Goal: Task Accomplishment & Management: Manage account settings

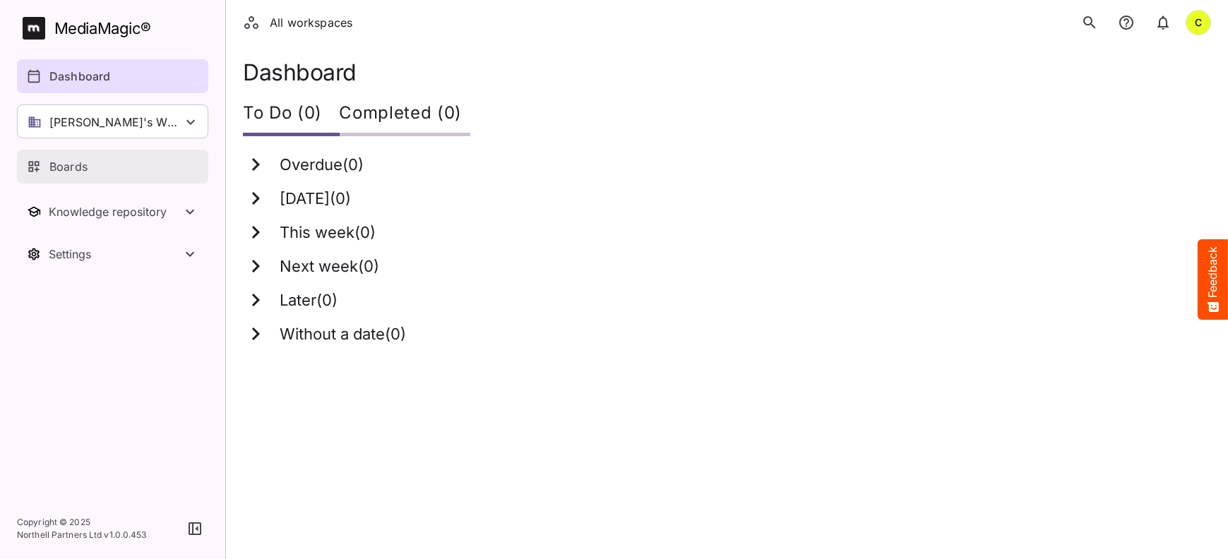
click at [65, 170] on p "Boards" at bounding box center [68, 166] width 38 height 17
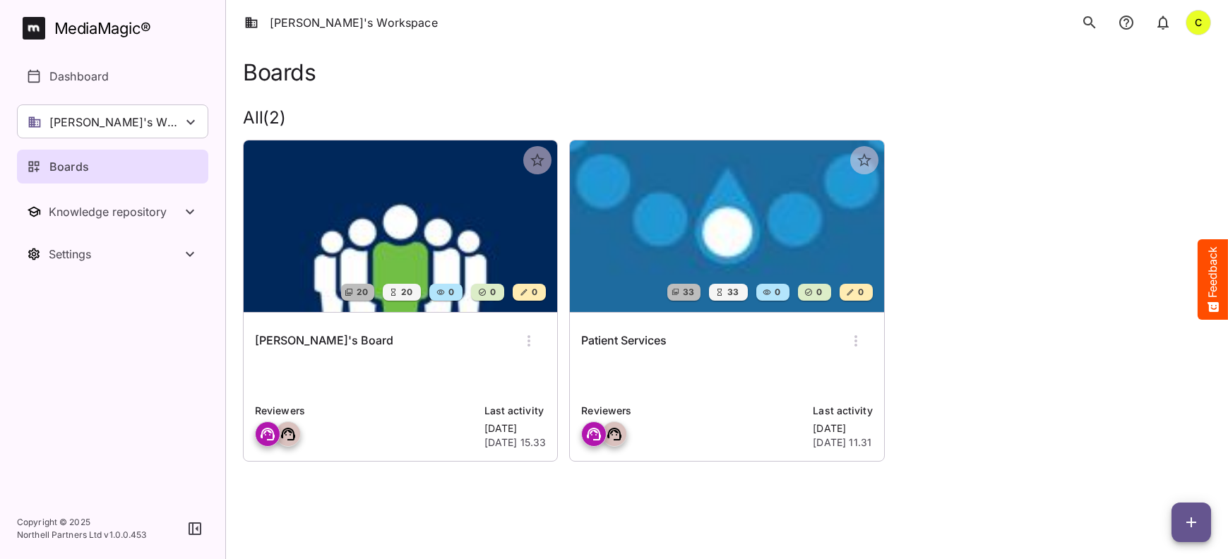
click at [413, 242] on img at bounding box center [401, 227] width 314 height 172
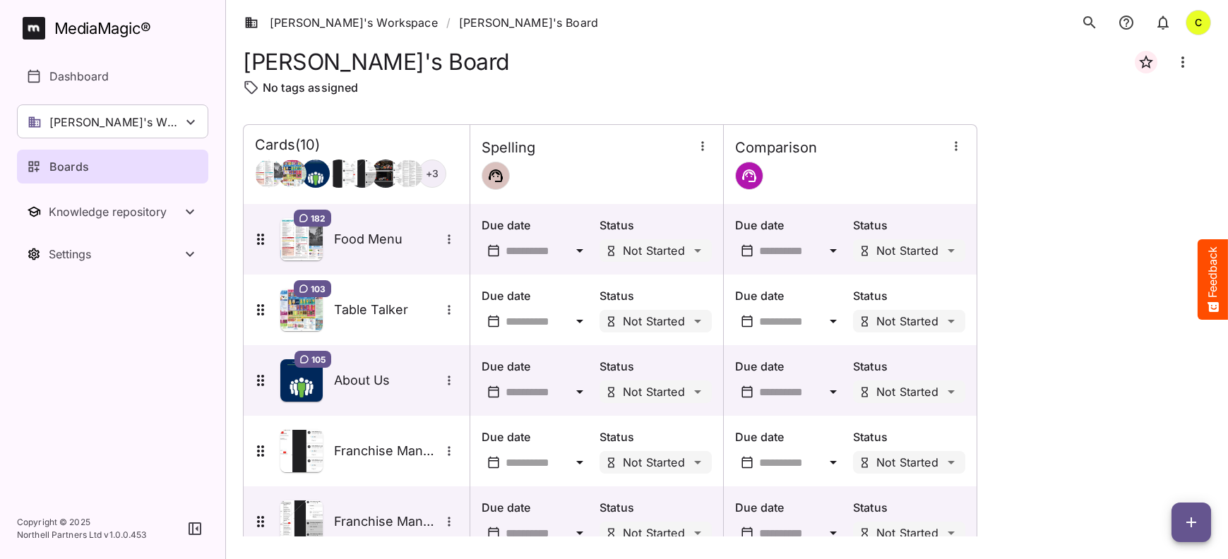
click at [1192, 520] on icon "button" at bounding box center [1192, 523] width 10 height 10
click at [1160, 434] on p "Add new card" at bounding box center [1156, 432] width 76 height 17
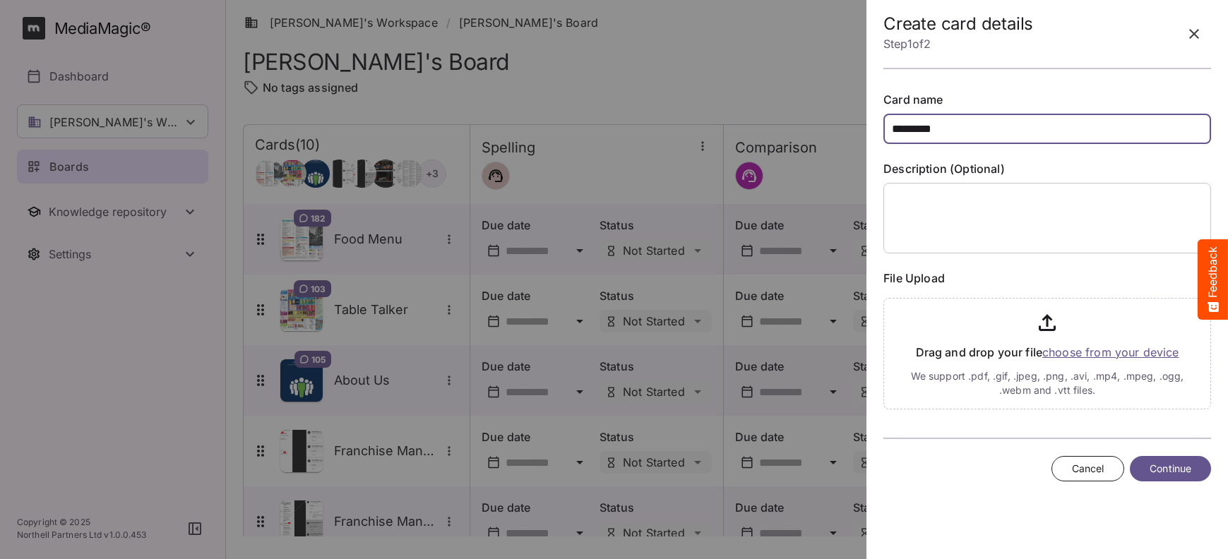
type input "*********"
click at [1116, 354] on input "file" at bounding box center [1048, 350] width 328 height 117
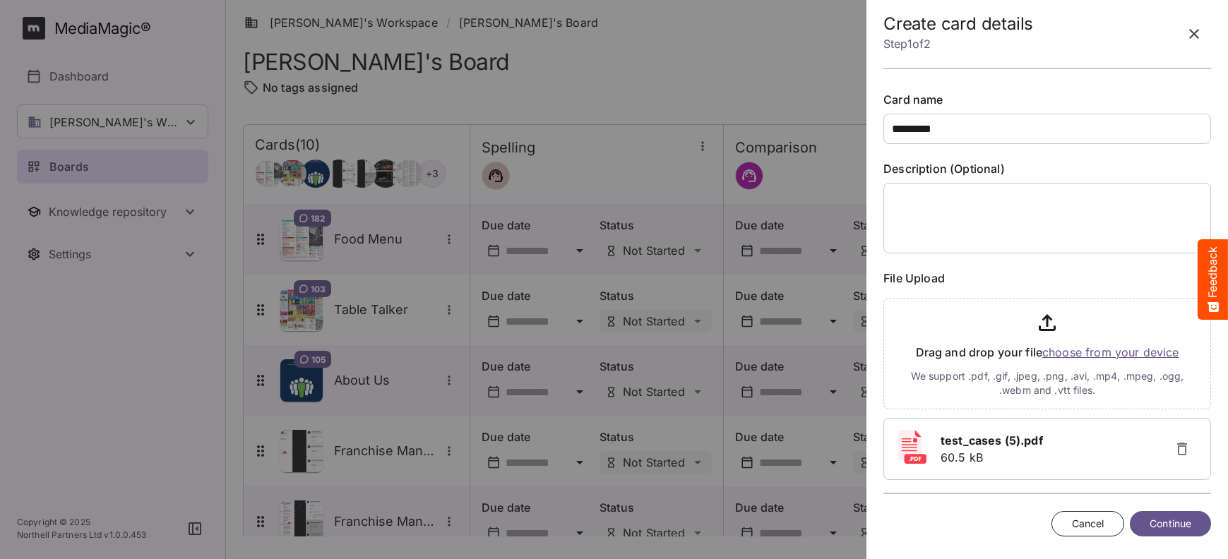
click at [1189, 526] on span "Continue" at bounding box center [1171, 525] width 42 height 18
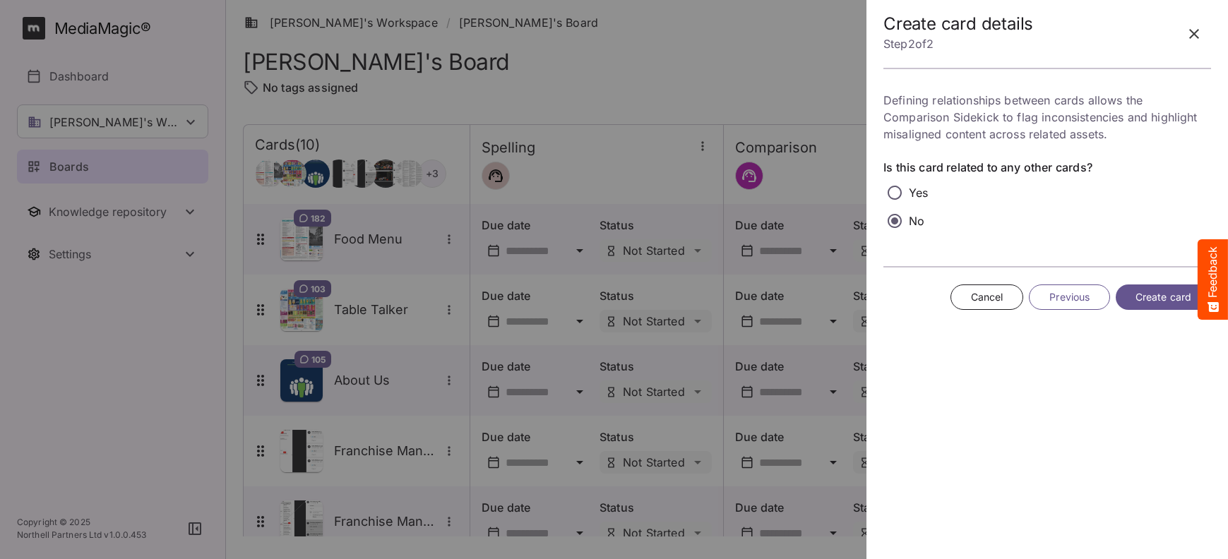
click at [1160, 299] on span "Create card" at bounding box center [1164, 298] width 56 height 18
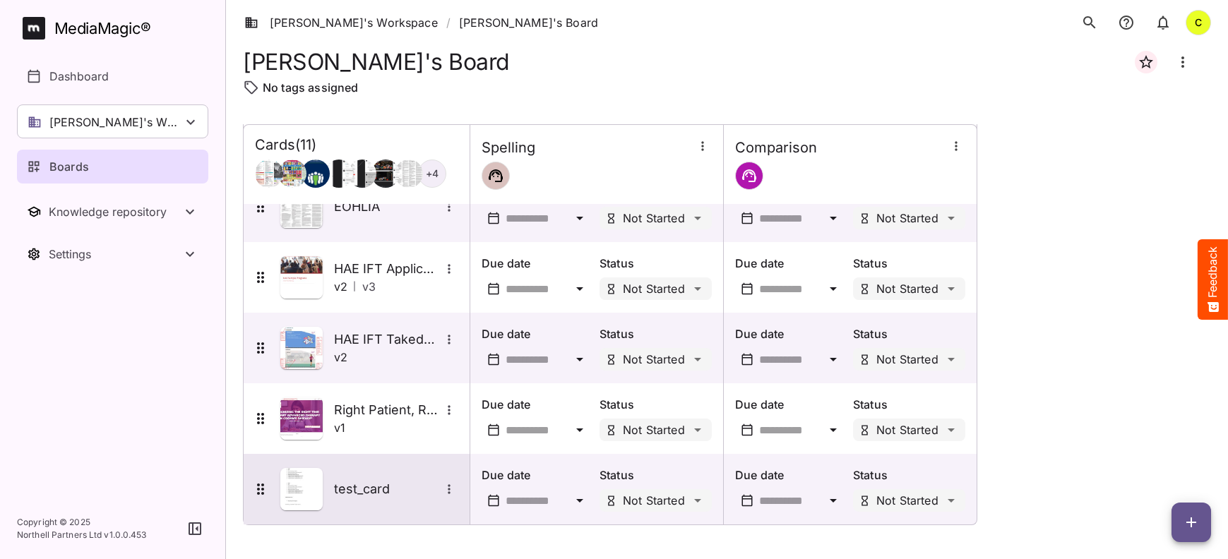
click at [308, 487] on img at bounding box center [301, 489] width 42 height 42
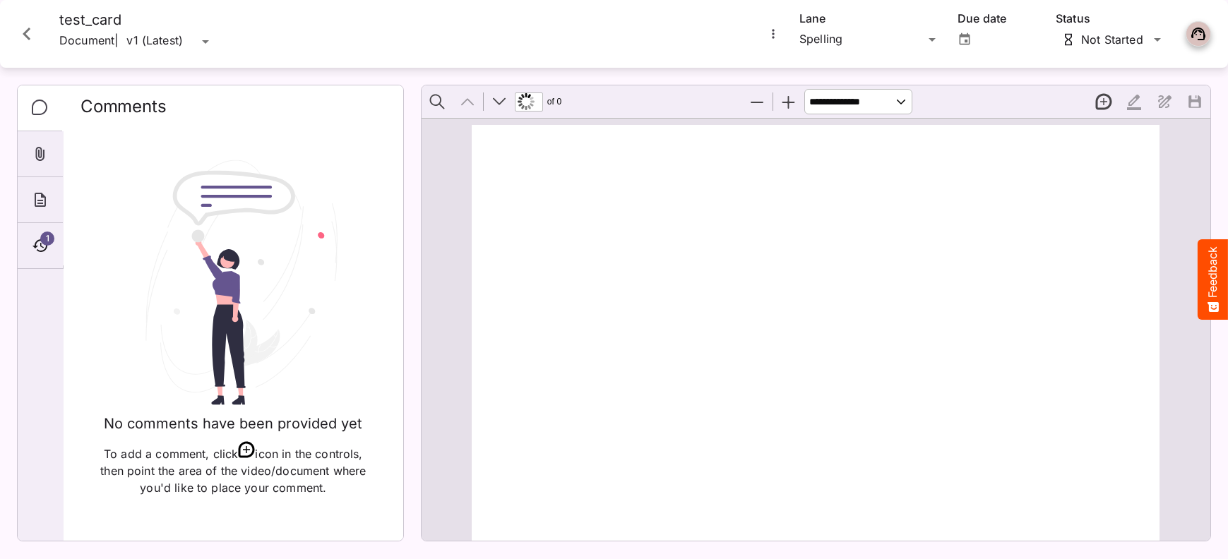
type input "*"
click at [933, 42] on div "[PERSON_NAME]'s Workspace / [PERSON_NAME]'s Board C MediaMagic ® Dashboard [PER…" at bounding box center [614, 276] width 1228 height 553
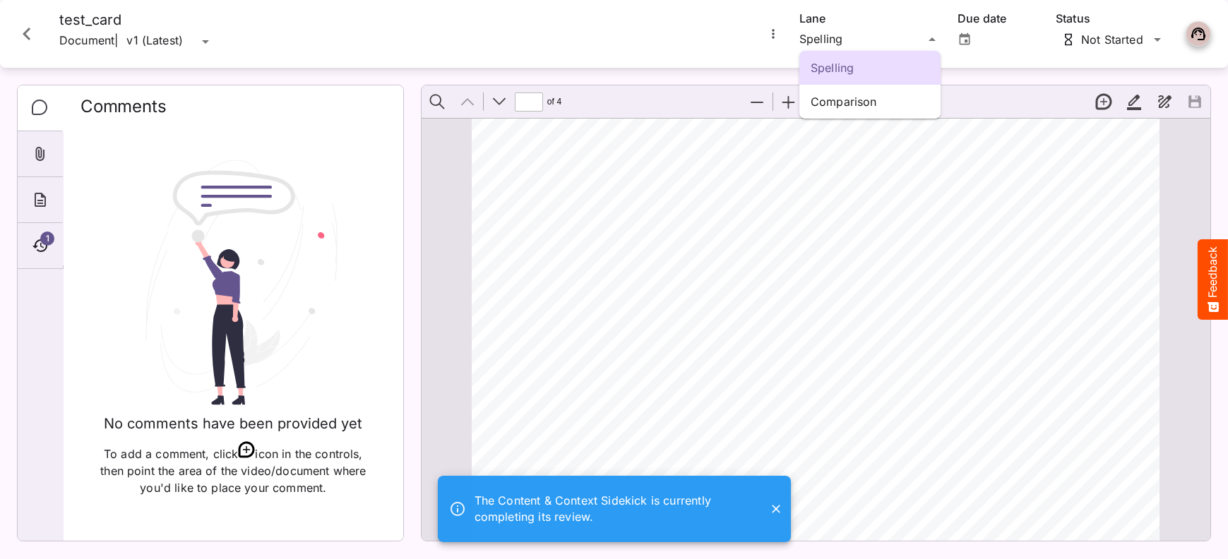
drag, startPoint x: 933, startPoint y: 42, endPoint x: 1008, endPoint y: 70, distance: 79.8
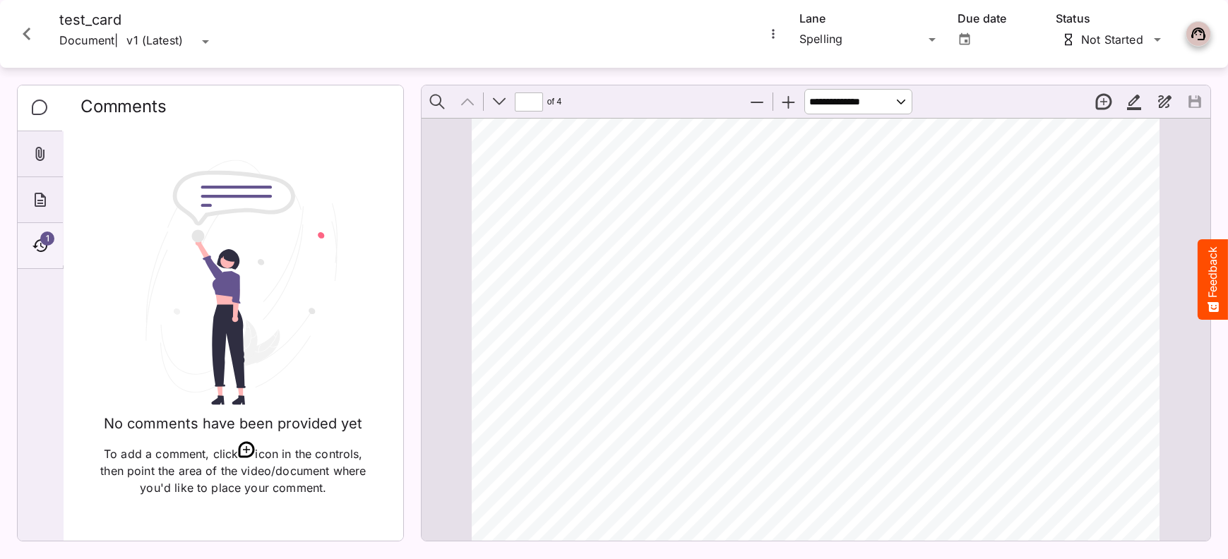
click at [46, 246] on icon "Timeline" at bounding box center [39, 245] width 15 height 13
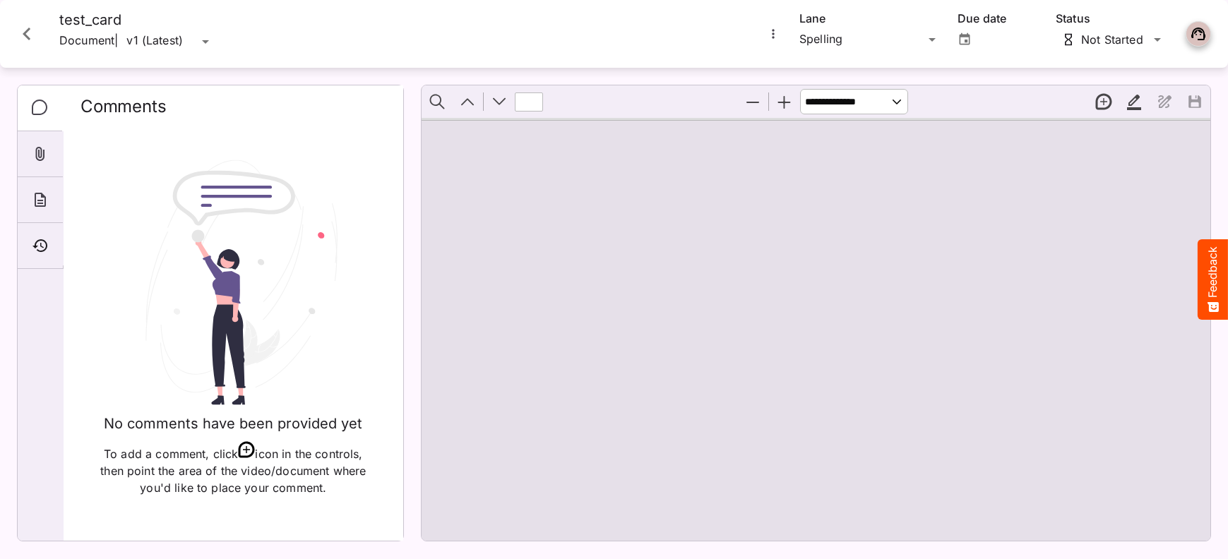
type input "*"
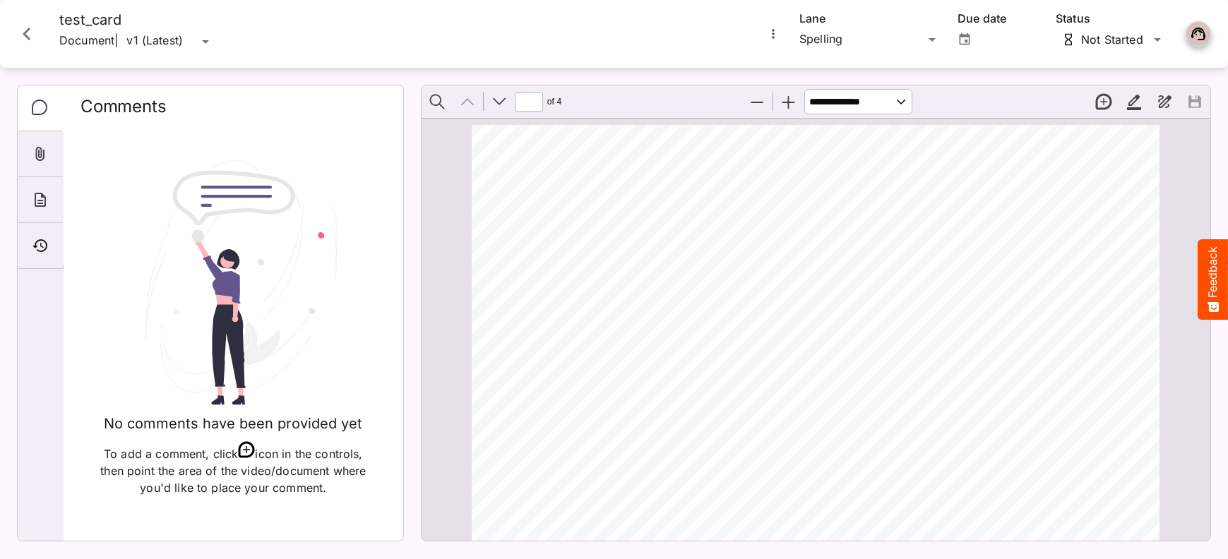
scroll to position [7, 0]
click at [46, 241] on icon "Timeline" at bounding box center [40, 245] width 17 height 17
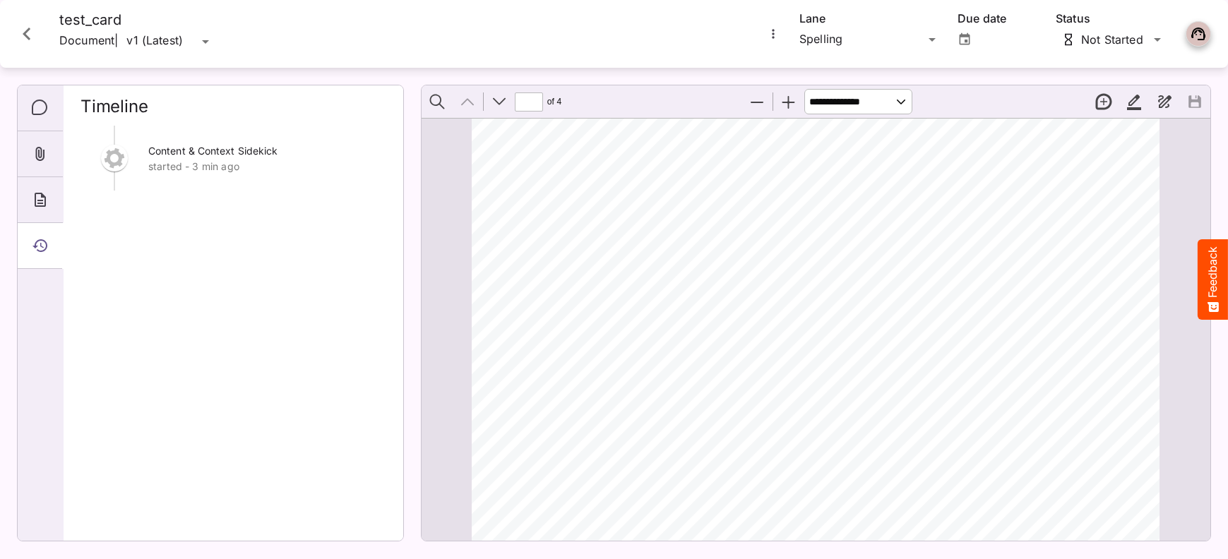
click at [112, 158] on img at bounding box center [114, 158] width 28 height 28
click at [932, 37] on div "Spelling Comparison Tim's Workspace / John's Board C MediaMagic ® Dashboard Tim…" at bounding box center [614, 276] width 1228 height 553
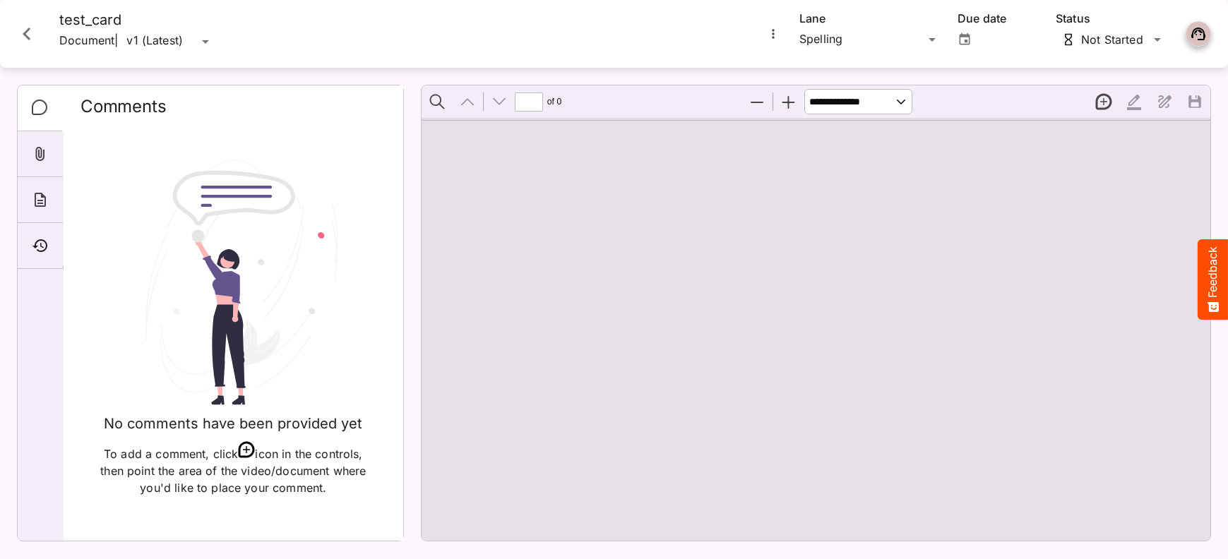
type input "*"
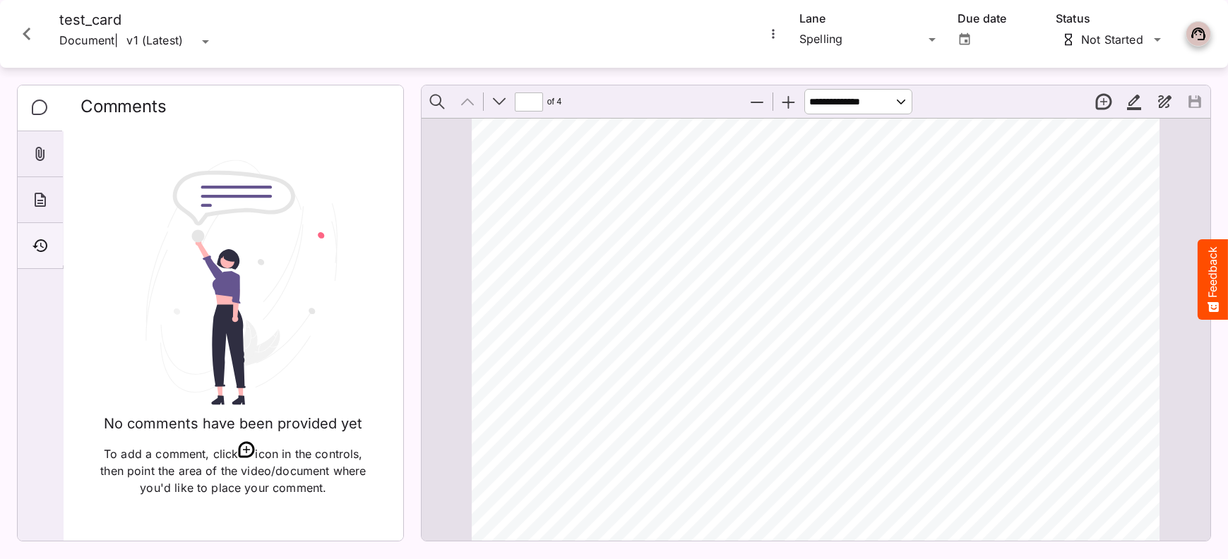
click at [41, 252] on icon "Timeline" at bounding box center [39, 245] width 15 height 13
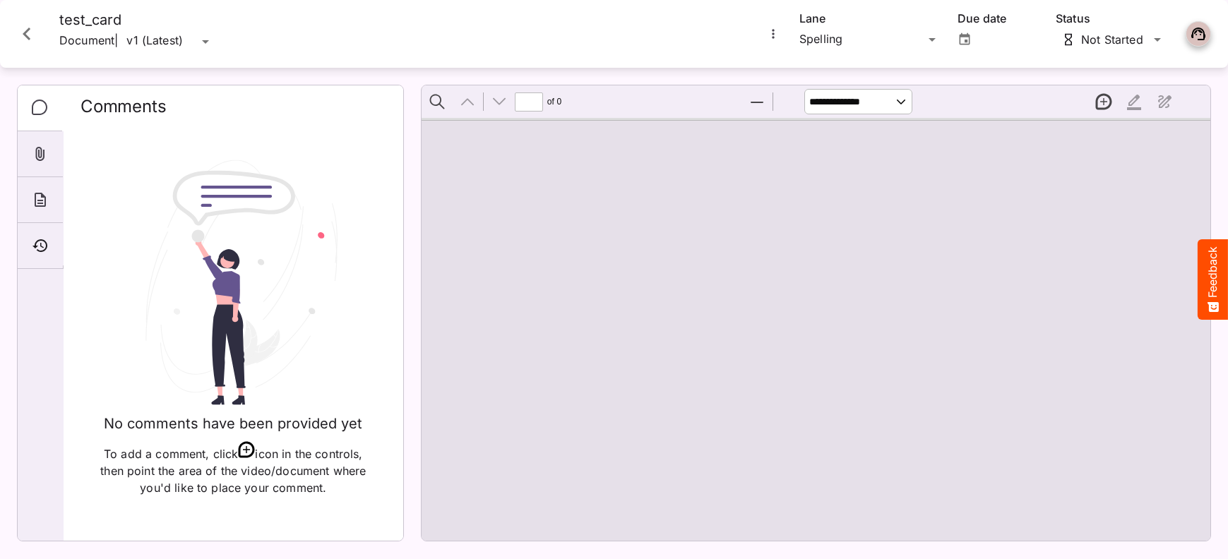
type input "*"
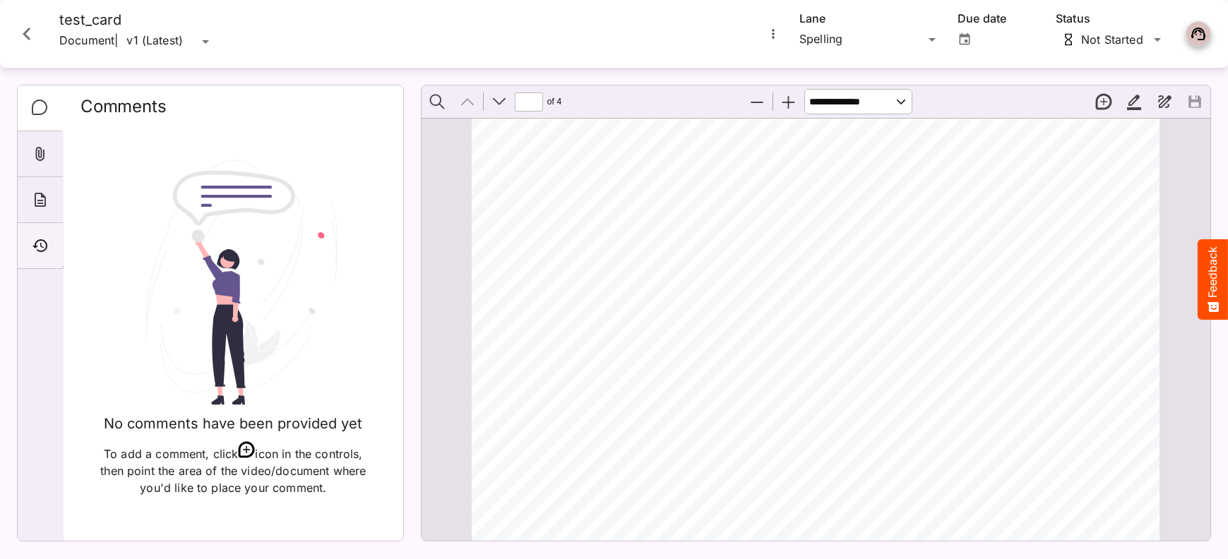
click at [42, 245] on icon "Timeline" at bounding box center [40, 245] width 17 height 17
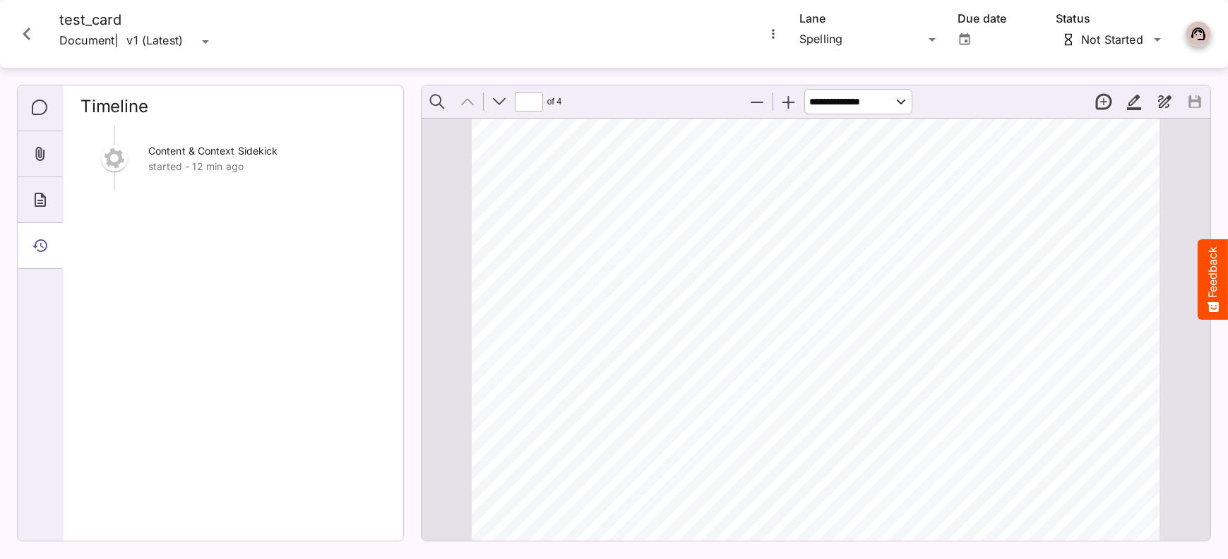
click at [395, 30] on div "test_card Document | v1 (Latest) v1 (Latest)" at bounding box center [381, 33] width 750 height 45
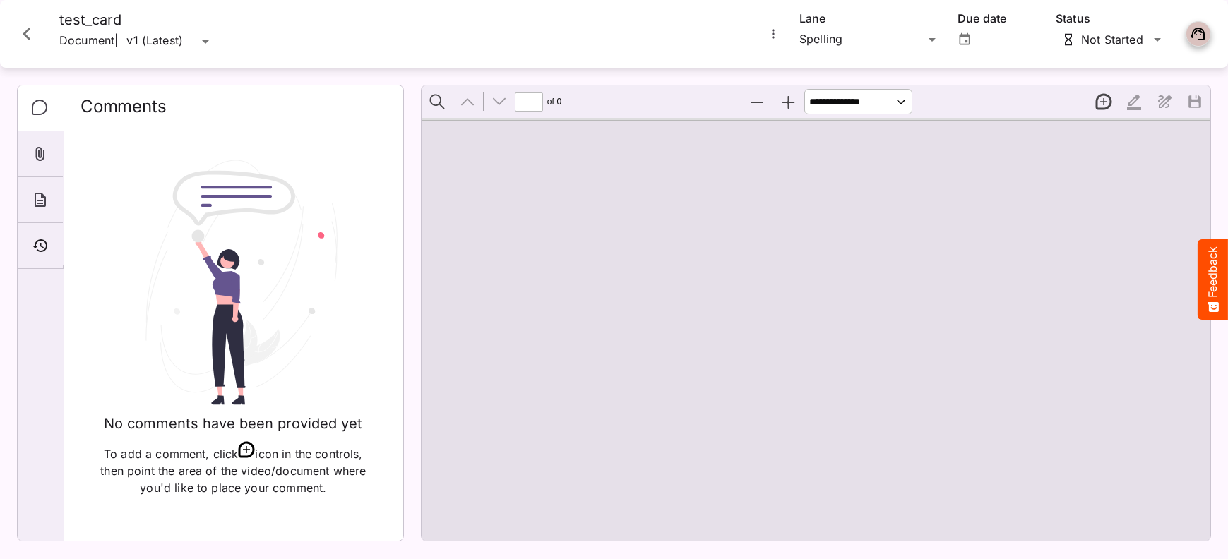
type input "*"
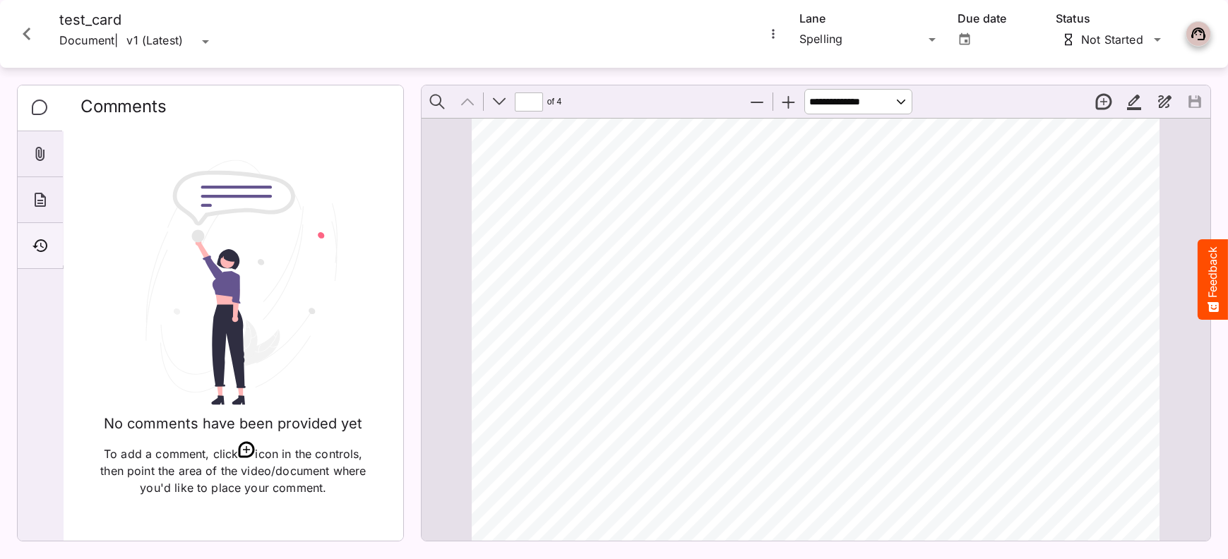
click at [40, 246] on icon "Timeline" at bounding box center [40, 245] width 17 height 17
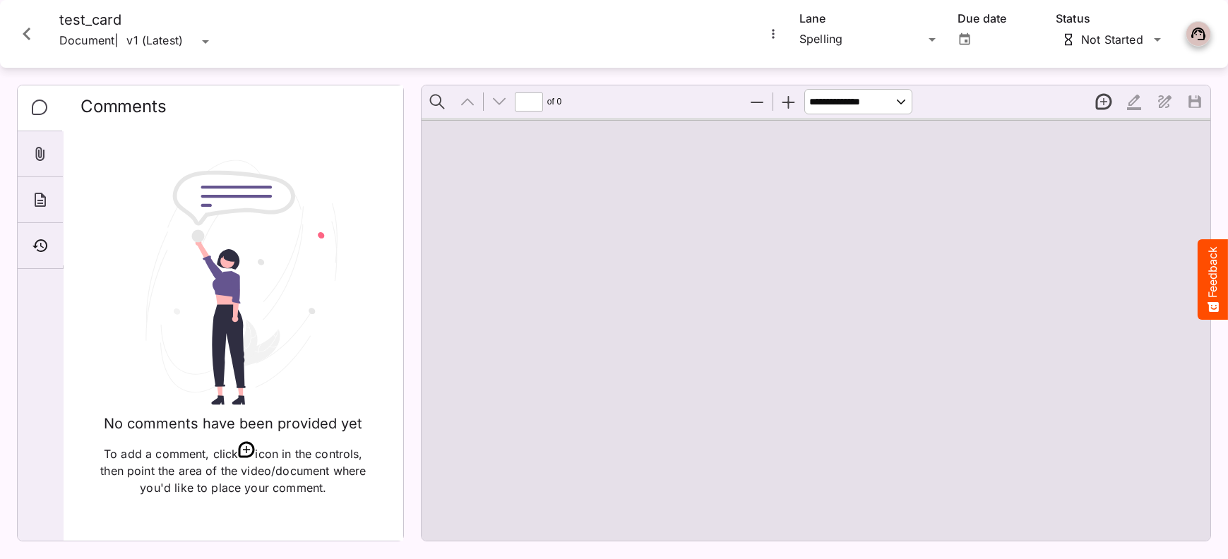
type input "*"
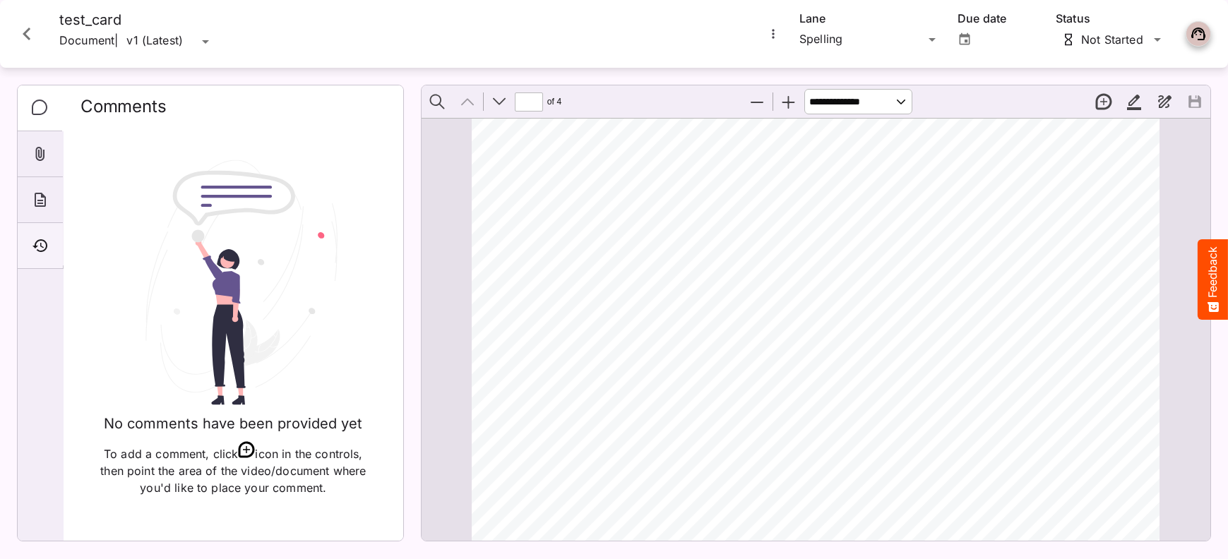
click at [35, 244] on icon "Timeline" at bounding box center [40, 245] width 17 height 17
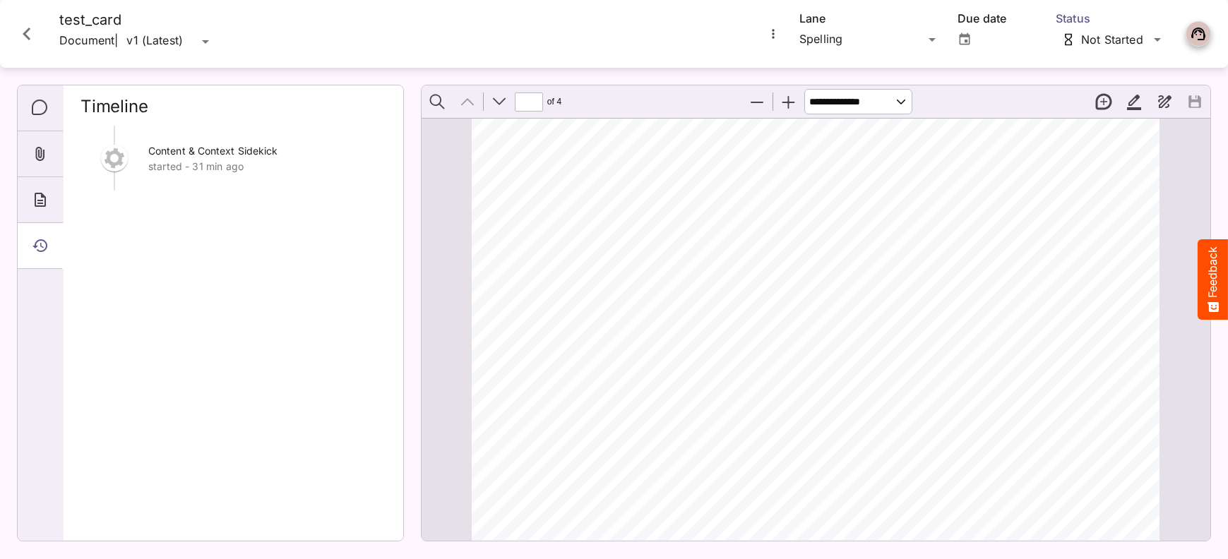
click at [1159, 40] on div "[PERSON_NAME]'s Workspace / [PERSON_NAME]'s Board C MediaMagic ® Dashboard [PER…" at bounding box center [614, 276] width 1228 height 553
drag, startPoint x: 1159, startPoint y: 40, endPoint x: 1141, endPoint y: 25, distance: 23.1
click at [930, 37] on div "[PERSON_NAME]'s Workspace / [PERSON_NAME]'s Board C MediaMagic ® Dashboard [PER…" at bounding box center [614, 276] width 1228 height 553
drag, startPoint x: 930, startPoint y: 37, endPoint x: 886, endPoint y: 20, distance: 47.2
click at [960, 24] on div "Due date" at bounding box center [998, 34] width 81 height 34
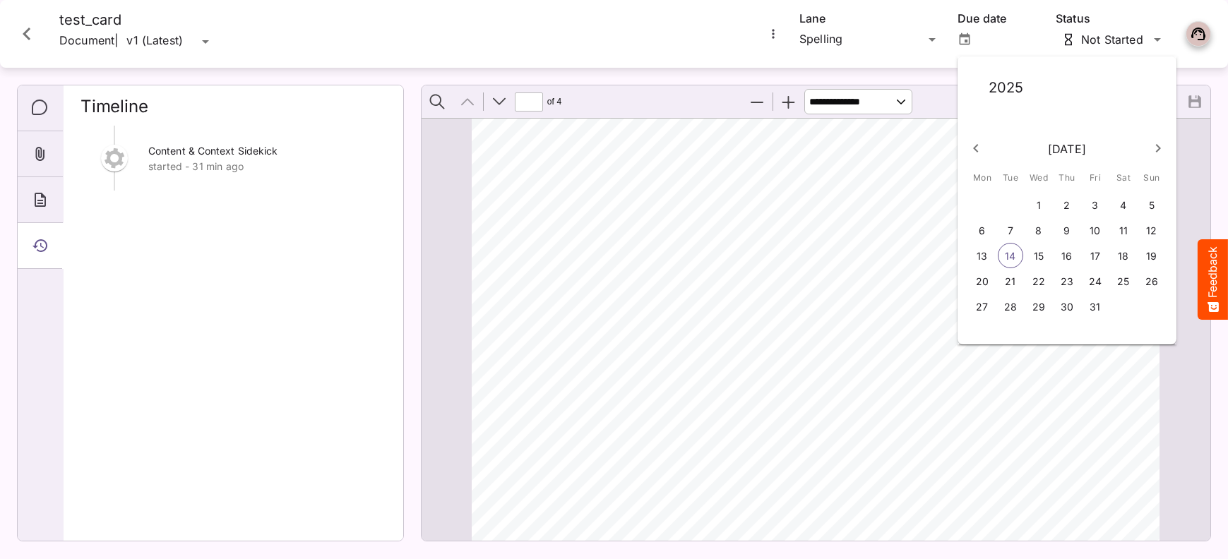
click at [1059, 28] on div at bounding box center [614, 279] width 1228 height 559
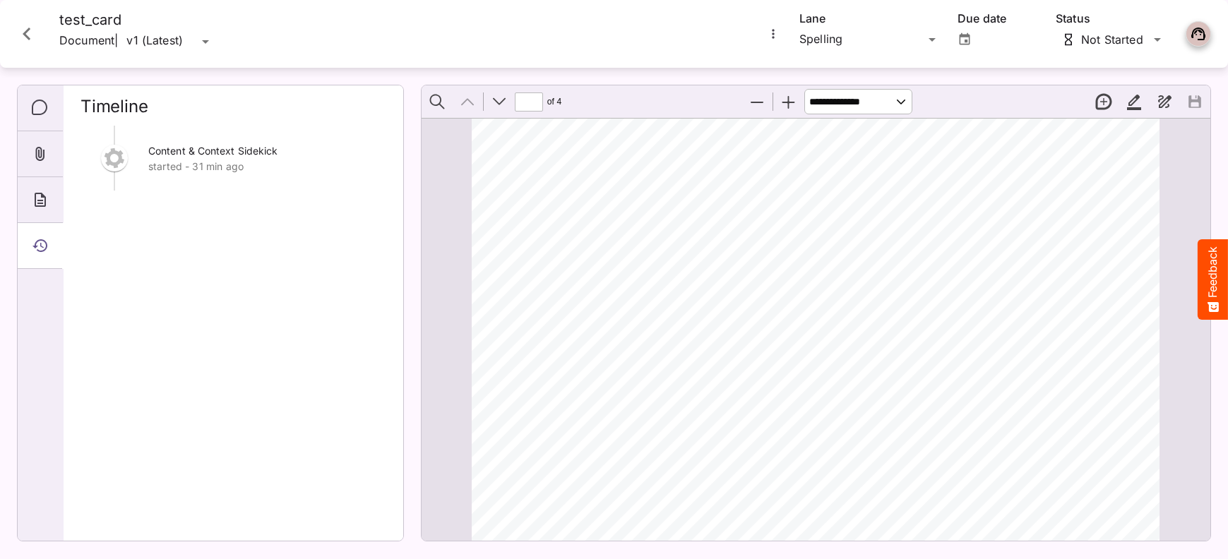
click at [1065, 20] on div "[PERSON_NAME]'s Workspace / [PERSON_NAME]'s Board C MediaMagic ® Dashboard [PER…" at bounding box center [614, 276] width 1228 height 553
drag, startPoint x: 1065, startPoint y: 20, endPoint x: 1042, endPoint y: 29, distance: 25.1
click at [29, 39] on icon "Close card" at bounding box center [27, 34] width 8 height 13
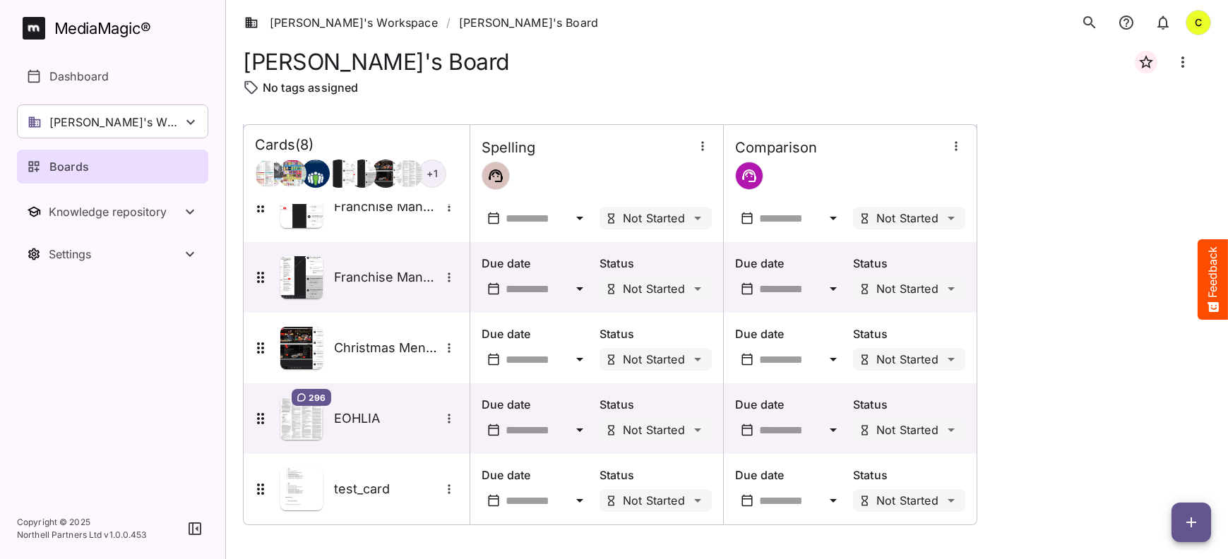
scroll to position [244, 0]
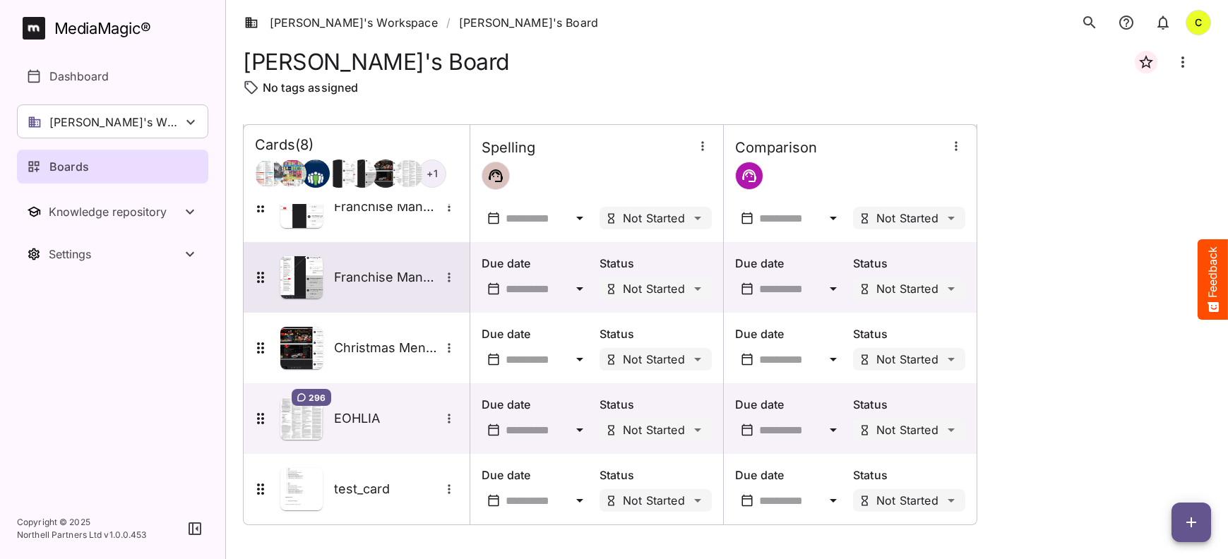
click at [353, 269] on h5 "Franchise Manual pg 2 Test" at bounding box center [387, 277] width 106 height 17
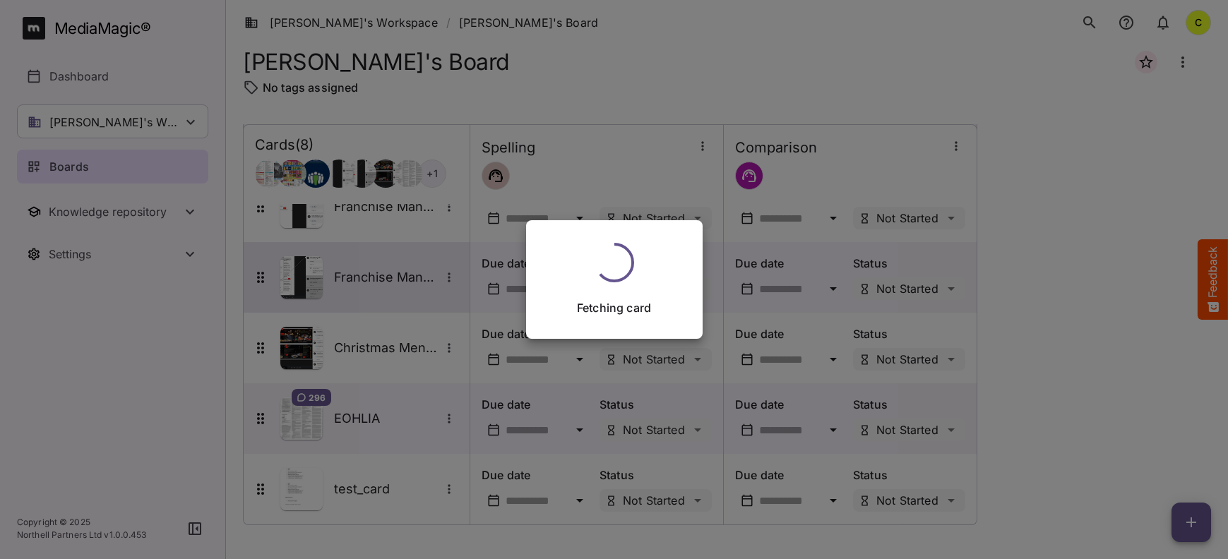
click at [353, 269] on div "Fetching card" at bounding box center [614, 279] width 1228 height 559
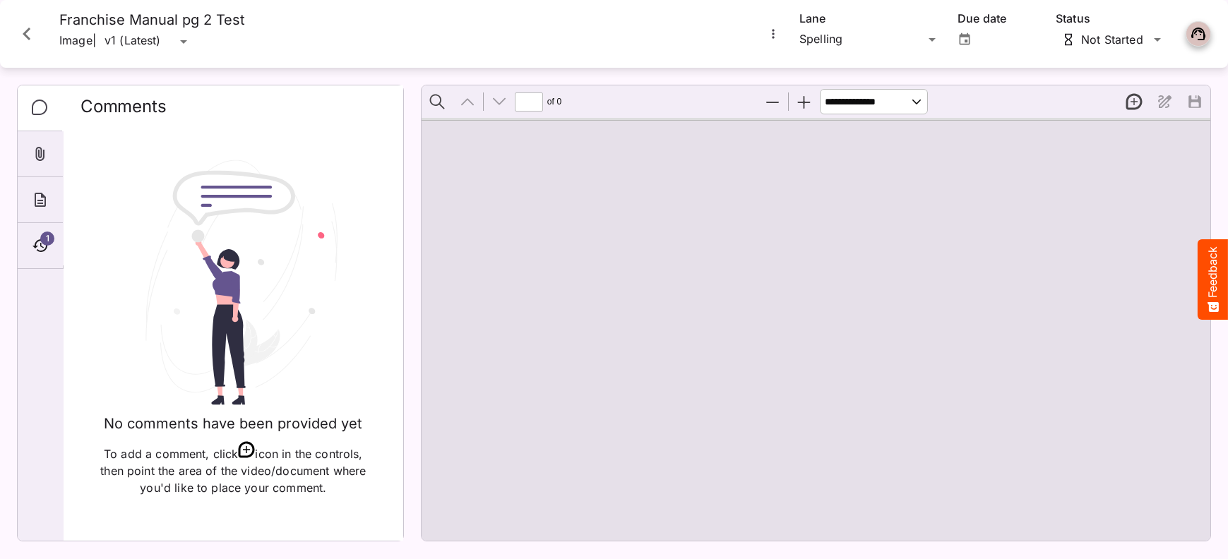
type input "*"
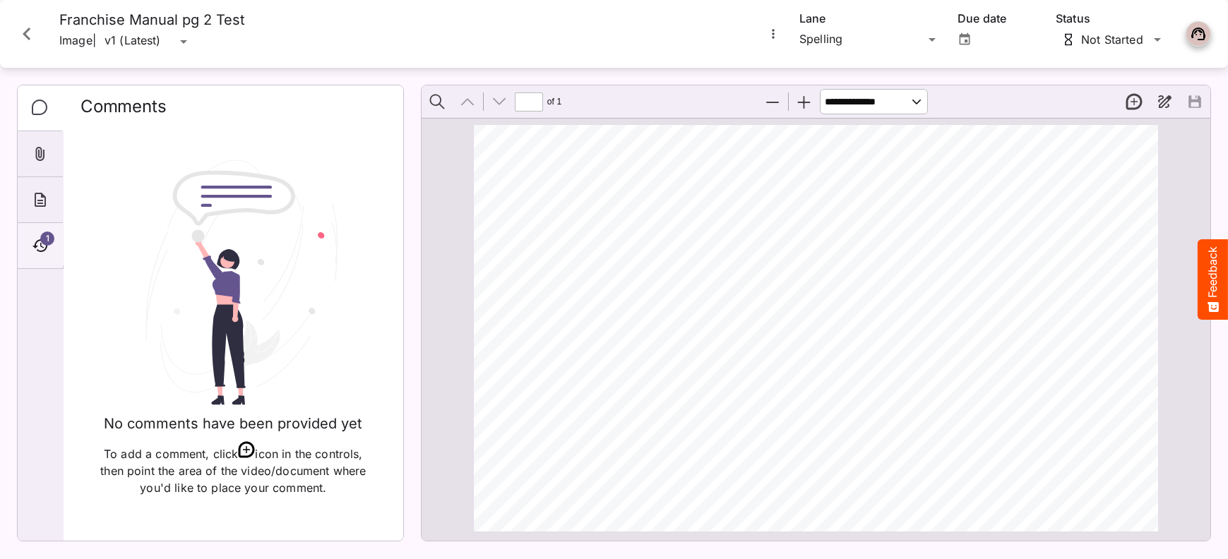
click at [57, 243] on div "1" at bounding box center [40, 246] width 45 height 46
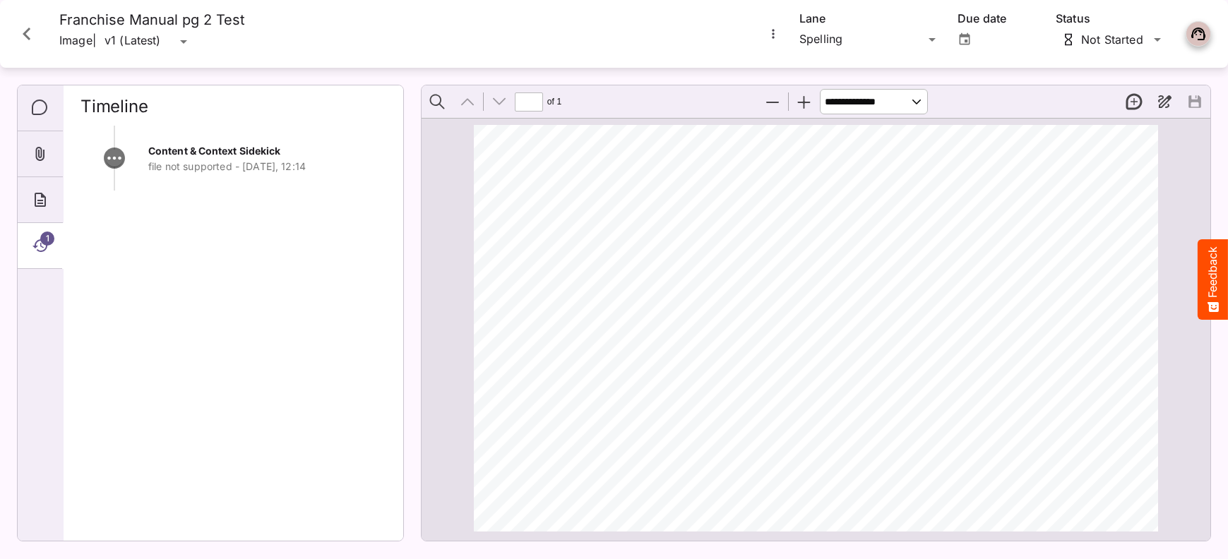
click at [26, 34] on icon "Close card" at bounding box center [26, 33] width 25 height 25
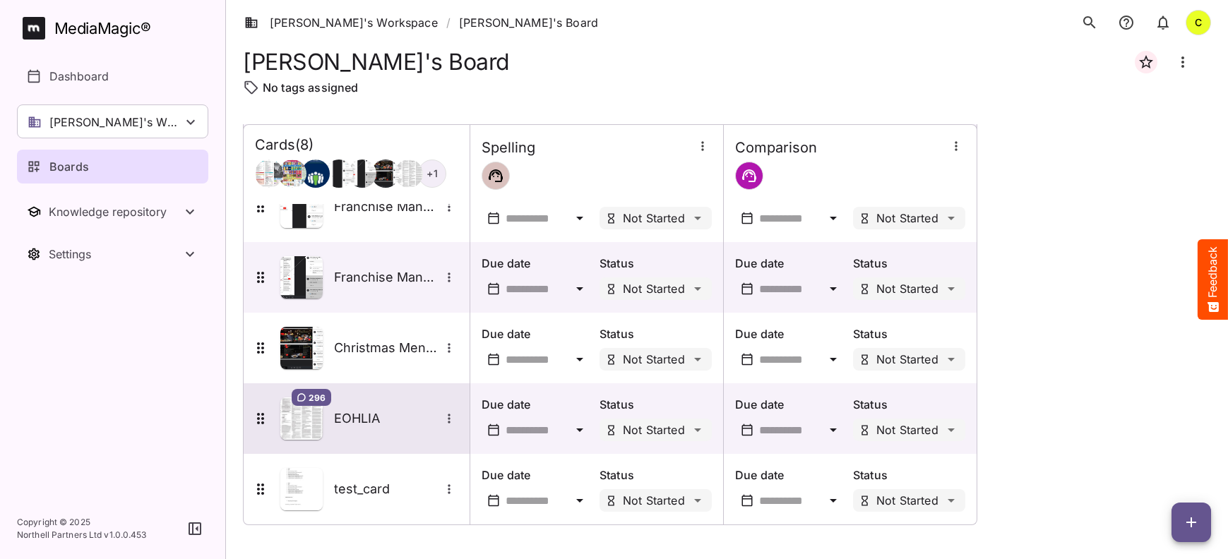
click at [356, 422] on h5 "EOHLIA" at bounding box center [387, 418] width 106 height 17
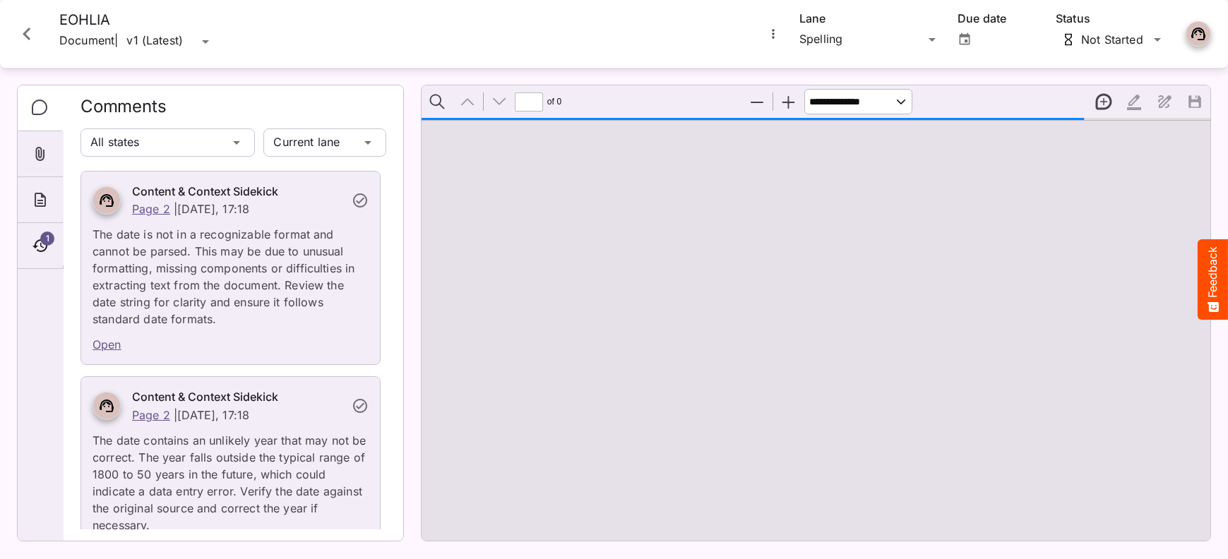
type input "*"
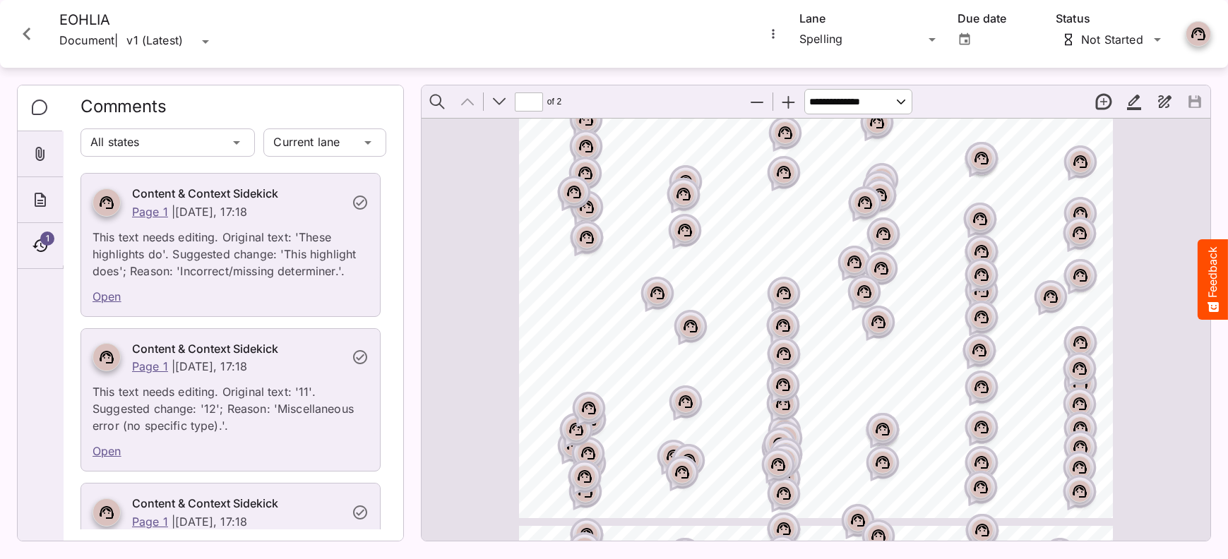
scroll to position [412, 0]
drag, startPoint x: 271, startPoint y: 400, endPoint x: 217, endPoint y: 429, distance: 62.0
click at [217, 429] on p "This text needs editing. Original text: '11'. Suggested change: '12'; Reason: '…" at bounding box center [231, 402] width 276 height 59
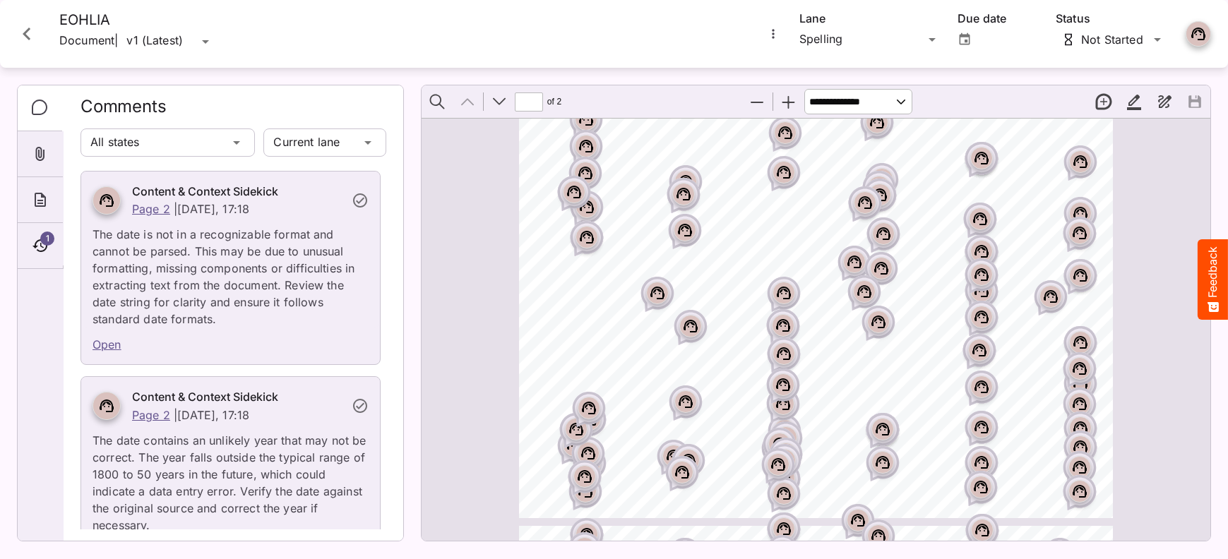
scroll to position [0, 0]
click at [28, 32] on icon "Close card" at bounding box center [26, 33] width 25 height 25
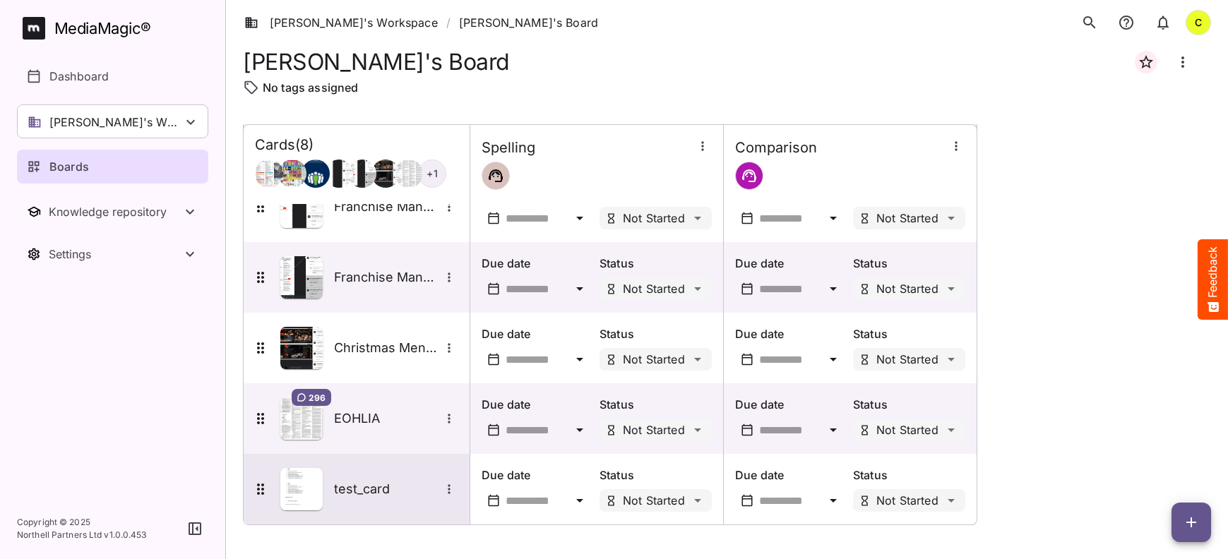
click at [381, 494] on h5 "test_card" at bounding box center [387, 489] width 106 height 17
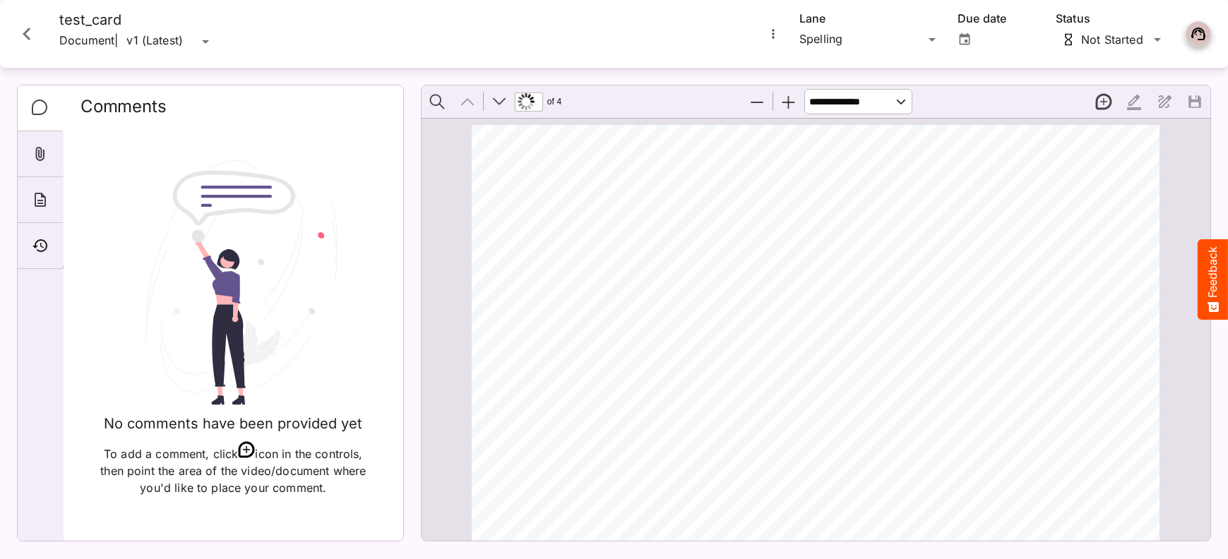
scroll to position [7, 0]
click at [46, 249] on icon "Timeline" at bounding box center [39, 245] width 15 height 13
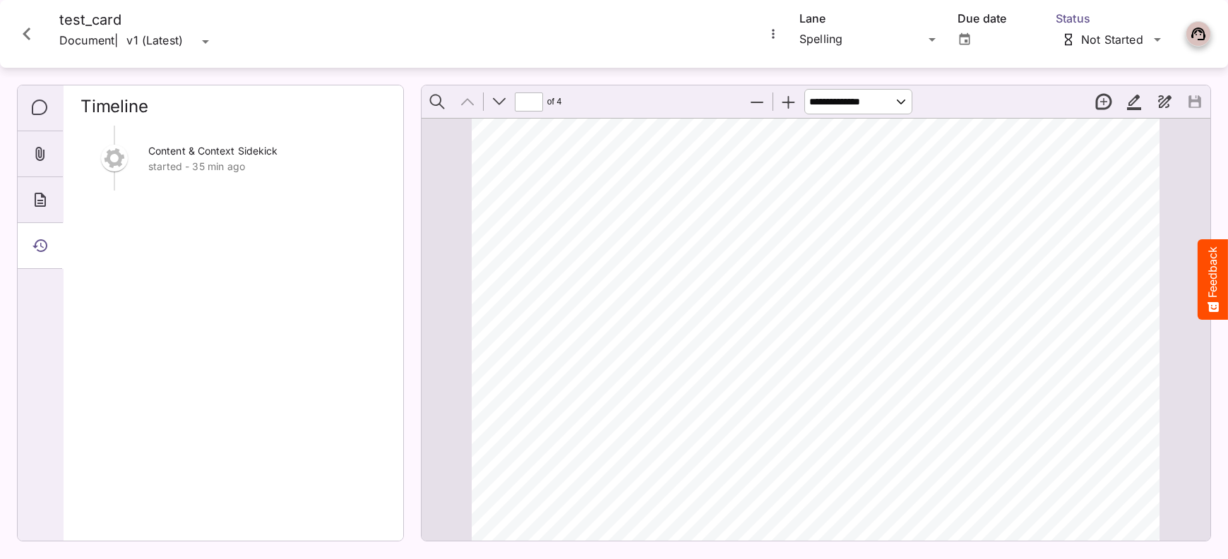
click at [1158, 43] on div "[PERSON_NAME]'s Workspace / [PERSON_NAME]'s Board C MediaMagic ® Dashboard [PER…" at bounding box center [614, 276] width 1228 height 553
drag, startPoint x: 1158, startPoint y: 43, endPoint x: 1129, endPoint y: 16, distance: 39.5
click at [928, 40] on div "[PERSON_NAME]'s Workspace / [PERSON_NAME]'s Board C MediaMagic ® Dashboard [PER…" at bounding box center [614, 276] width 1228 height 553
drag, startPoint x: 928, startPoint y: 40, endPoint x: 653, endPoint y: 47, distance: 275.5
click at [37, 200] on icon "About" at bounding box center [40, 199] width 17 height 17
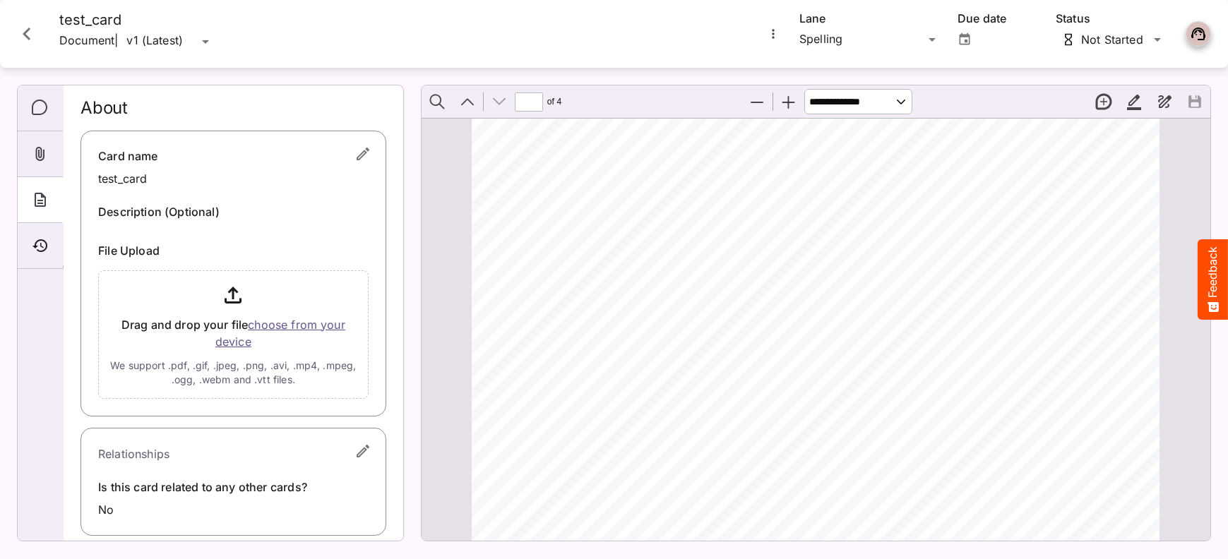
scroll to position [3162, 0]
type input "*"
